Goal: Check status: Check status

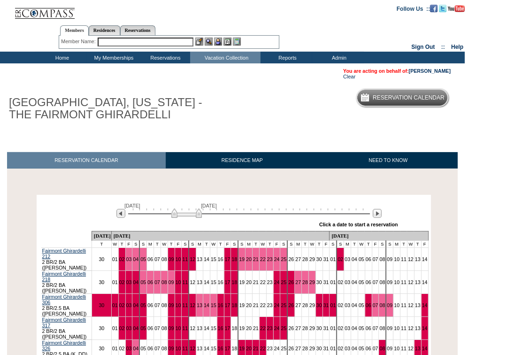
drag, startPoint x: 145, startPoint y: 216, endPoint x: 190, endPoint y: 216, distance: 45.1
click at [190, 216] on img at bounding box center [186, 212] width 31 height 9
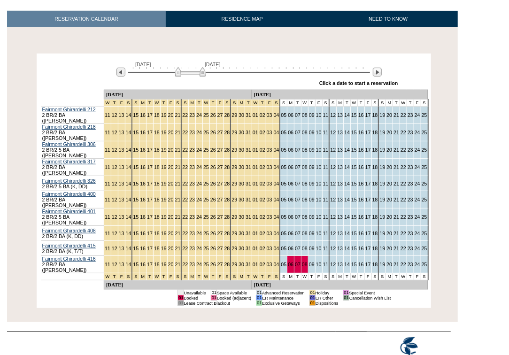
scroll to position [155, 0]
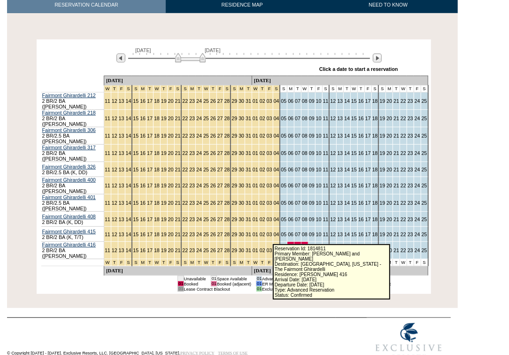
click at [288, 247] on link "06" at bounding box center [291, 250] width 6 height 6
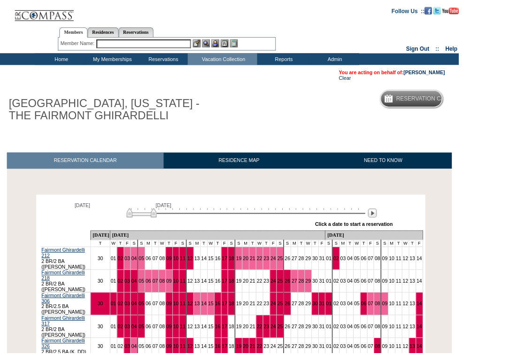
scroll to position [150, 0]
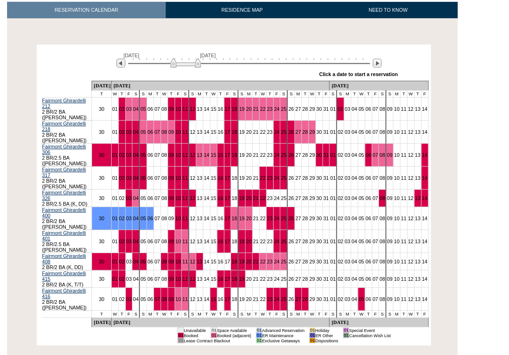
drag, startPoint x: 151, startPoint y: 63, endPoint x: 191, endPoint y: 69, distance: 40.7
click at [191, 68] on img at bounding box center [185, 62] width 31 height 9
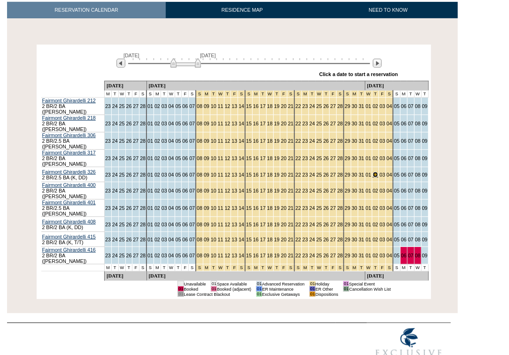
click at [373, 172] on link "02" at bounding box center [376, 175] width 6 height 6
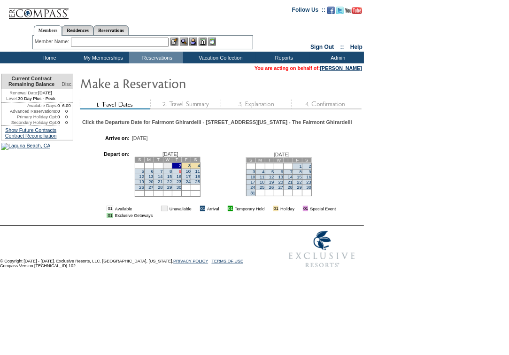
click at [181, 174] on link "9" at bounding box center [180, 171] width 2 height 5
